Goal: Navigation & Orientation: Find specific page/section

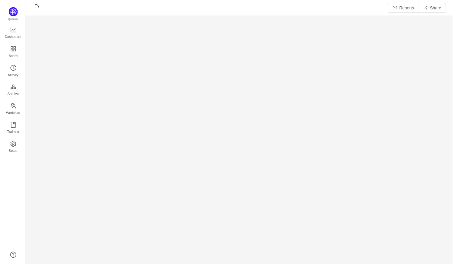
scroll to position [256, 417]
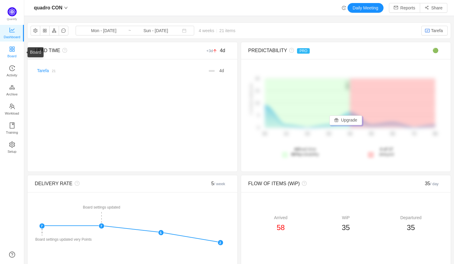
click at [15, 51] on span "Board" at bounding box center [12, 56] width 9 height 12
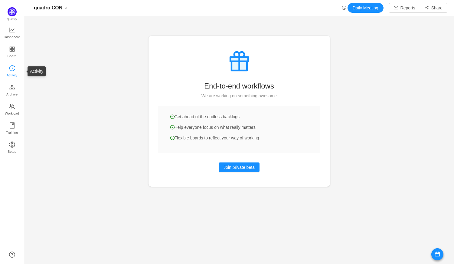
click at [14, 68] on icon "icon: history" at bounding box center [12, 68] width 6 height 6
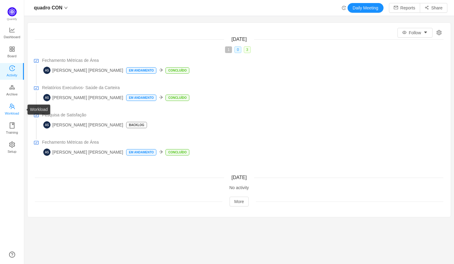
click at [15, 111] on span "Workload" at bounding box center [12, 113] width 14 height 12
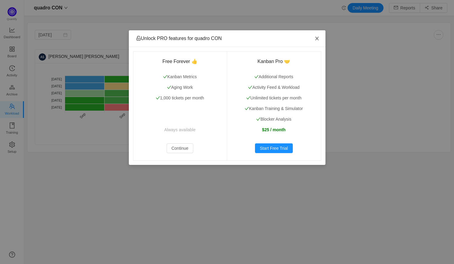
click at [318, 40] on icon "icon: close" at bounding box center [316, 39] width 3 height 4
click at [321, 38] on span "Close" at bounding box center [317, 38] width 17 height 17
click at [319, 35] on span "Close" at bounding box center [317, 38] width 17 height 17
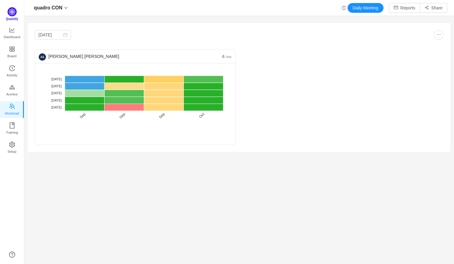
click at [14, 12] on img at bounding box center [12, 11] width 9 height 9
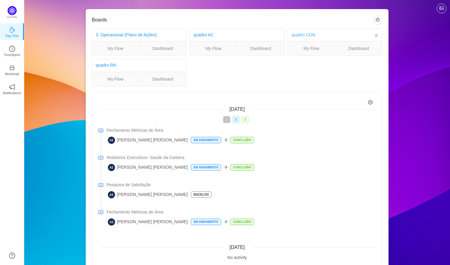
click at [310, 35] on link "quadro CON" at bounding box center [304, 34] width 24 height 5
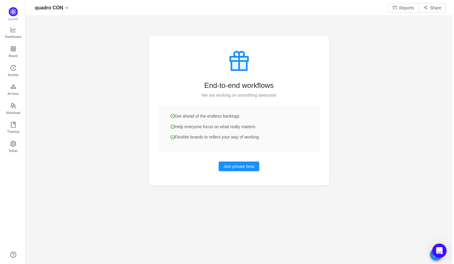
scroll to position [255, 417]
click at [233, 169] on button "Join private beta" at bounding box center [239, 167] width 41 height 10
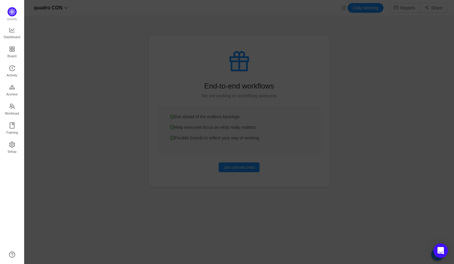
click at [85, 124] on div at bounding box center [239, 132] width 430 height 264
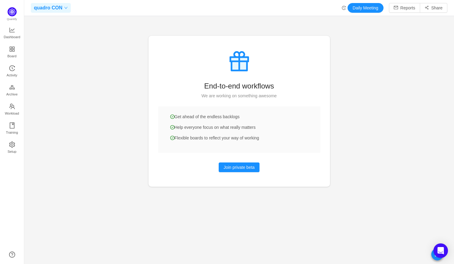
click at [54, 8] on span "quadro CON" at bounding box center [48, 8] width 28 height 10
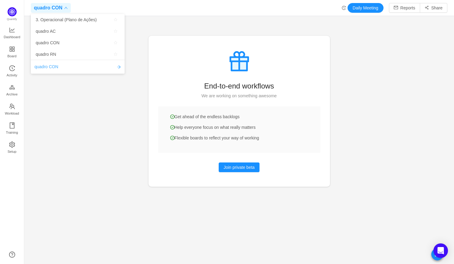
click at [48, 65] on span "quadro CON" at bounding box center [47, 67] width 24 height 6
